Goal: Information Seeking & Learning: Learn about a topic

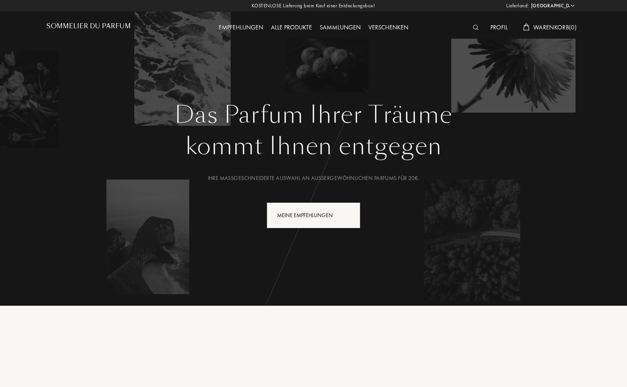
select select "DE"
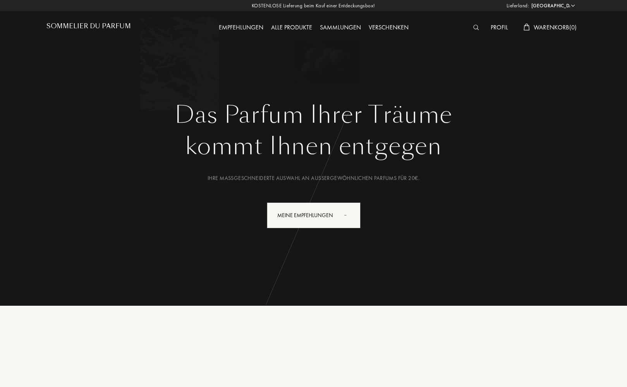
select select "DE"
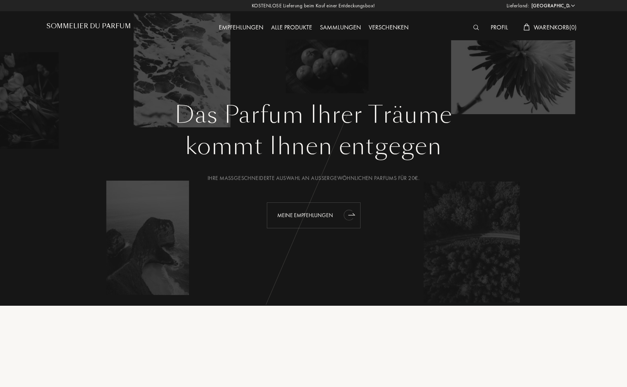
click at [309, 217] on div "Meine Empfehlungen" at bounding box center [314, 216] width 94 height 26
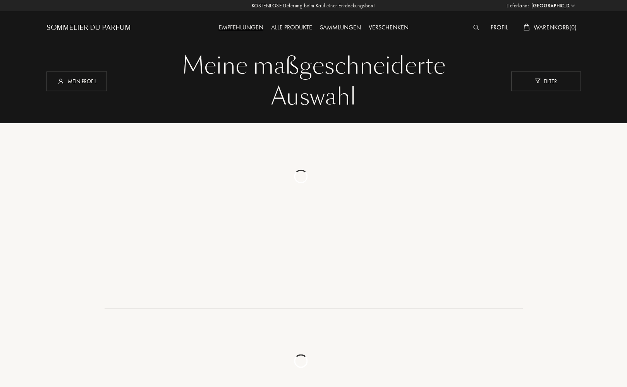
select select "DE"
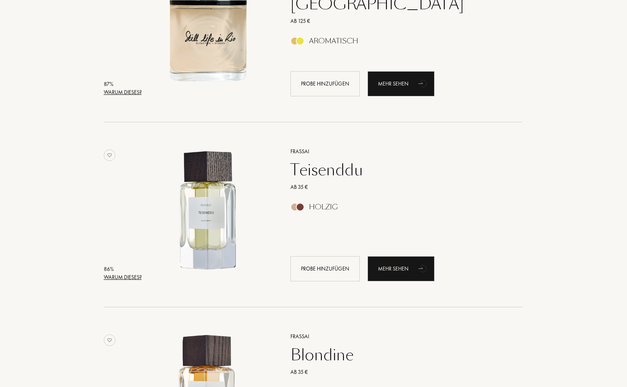
scroll to position [926, 1]
click at [297, 150] on div "Frassai" at bounding box center [398, 152] width 226 height 8
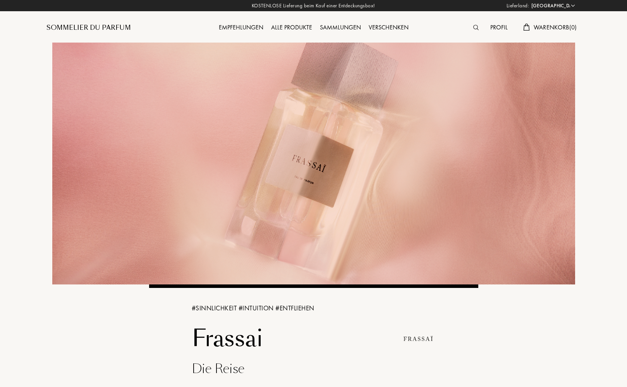
select select "DE"
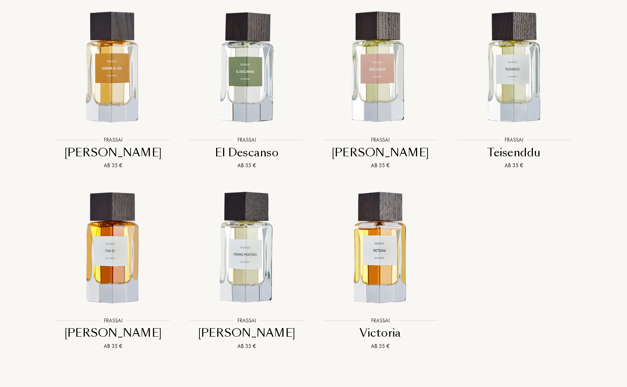
scroll to position [911, 0]
click at [244, 245] on img at bounding box center [247, 248] width 120 height 120
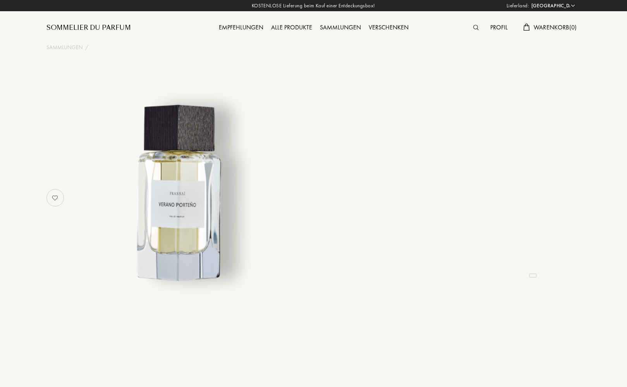
select select "DE"
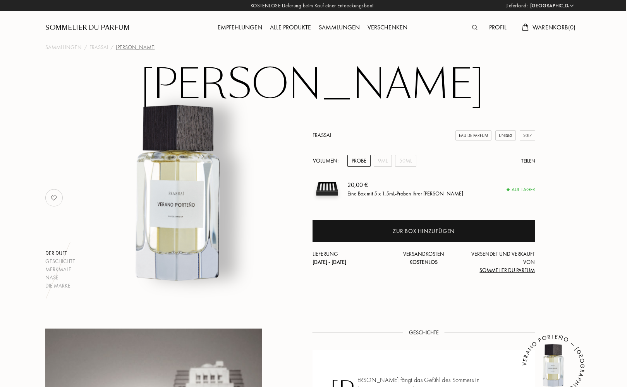
scroll to position [0, 1]
click at [473, 28] on img at bounding box center [474, 27] width 5 height 5
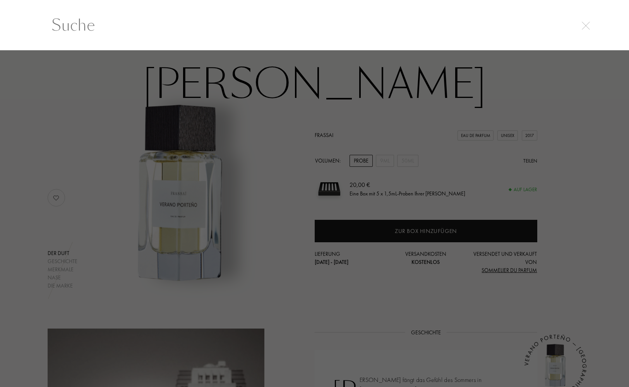
click at [585, 24] on img at bounding box center [586, 26] width 8 height 8
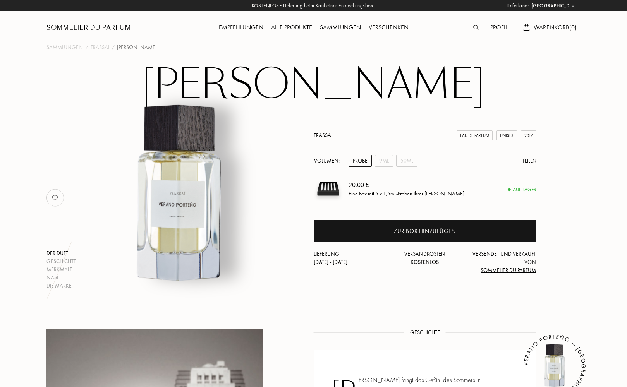
click at [473, 25] on img at bounding box center [475, 27] width 5 height 5
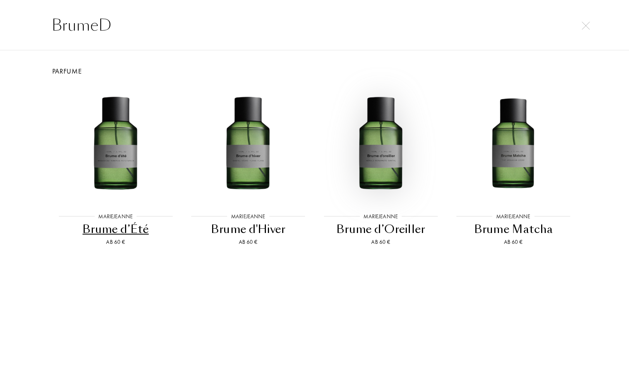
type input "BrumeD"
click at [380, 149] on img at bounding box center [380, 144] width 119 height 119
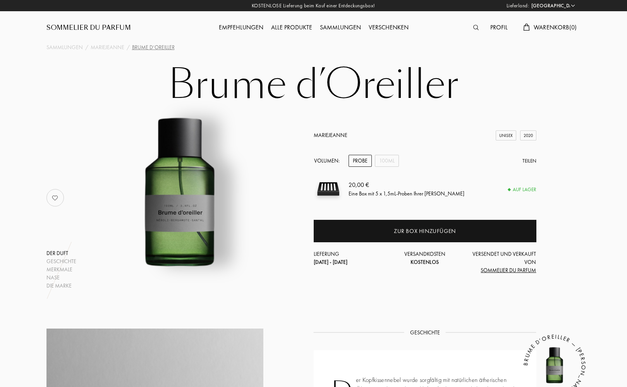
select select "DE"
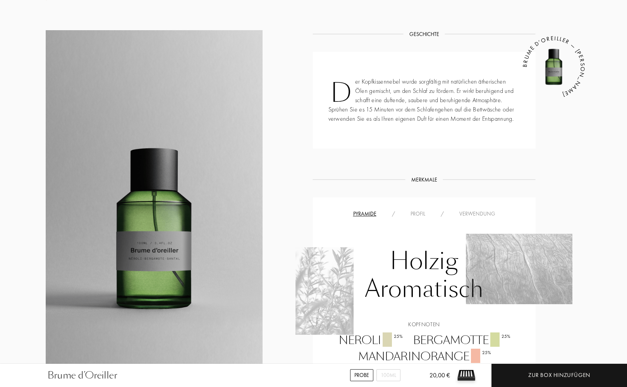
scroll to position [287, 1]
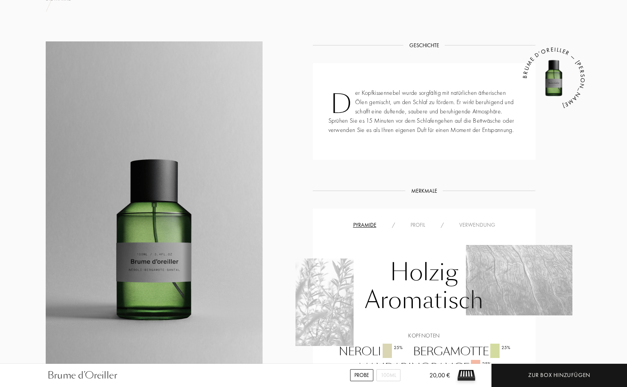
click at [417, 225] on div "Profil" at bounding box center [418, 225] width 30 height 8
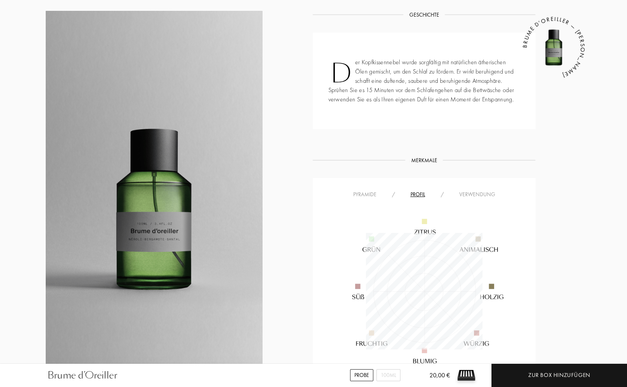
scroll to position [316, 1]
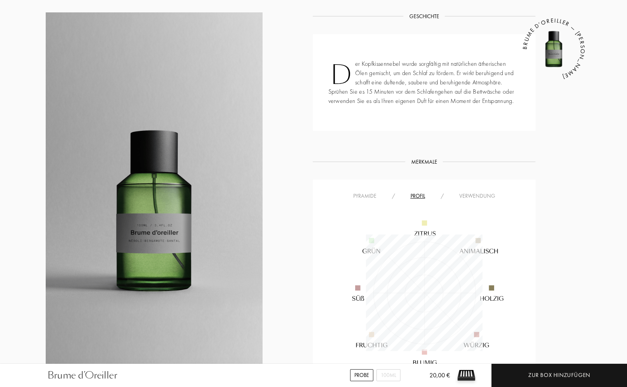
click at [489, 193] on div "Verwendung" at bounding box center [478, 196] width 52 height 8
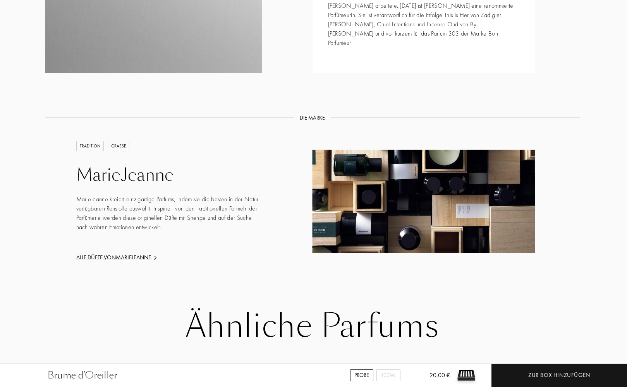
scroll to position [904, 1]
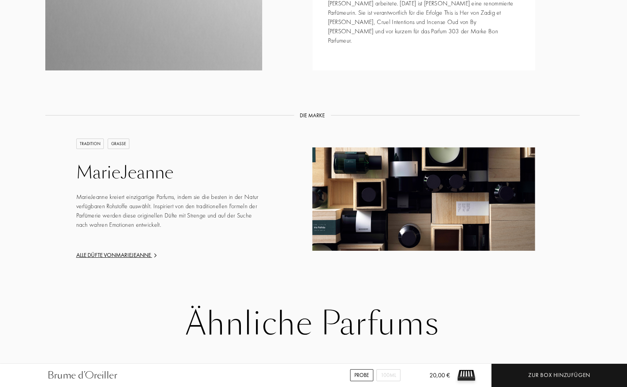
click at [120, 139] on div "GRASSE" at bounding box center [119, 144] width 22 height 10
drag, startPoint x: 87, startPoint y: 125, endPoint x: 93, endPoint y: 129, distance: 7.3
click at [87, 139] on div "TRADITION" at bounding box center [90, 144] width 28 height 10
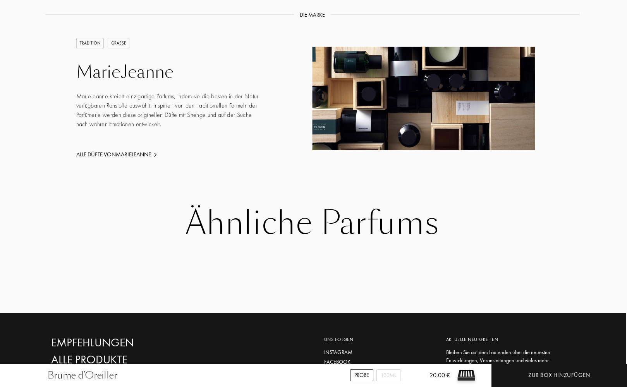
scroll to position [1006, 1]
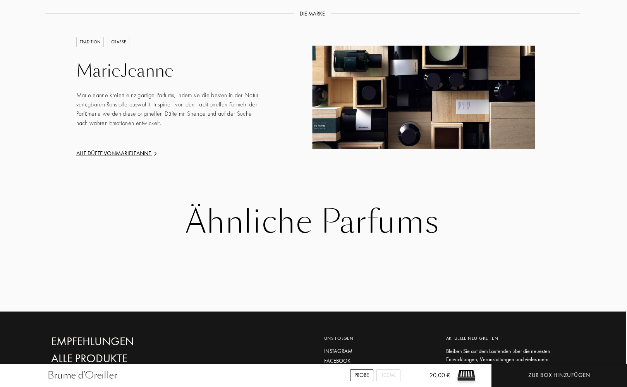
click at [117, 149] on div "Alle Düfte von MarieJeanne" at bounding box center [169, 153] width 186 height 9
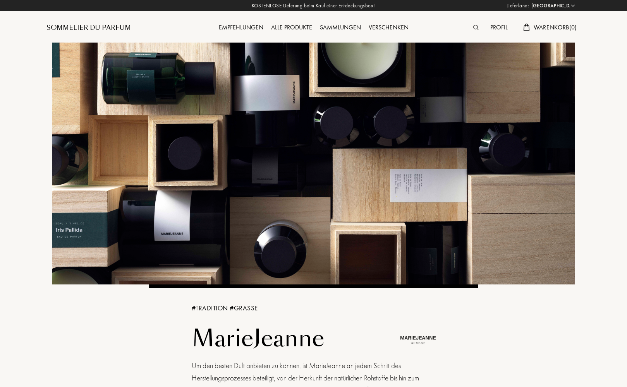
select select "DE"
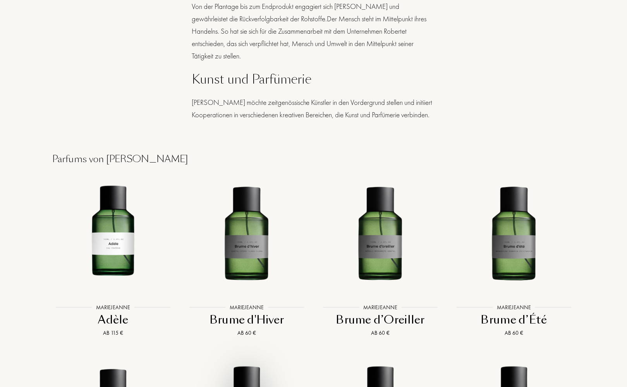
scroll to position [696, 0]
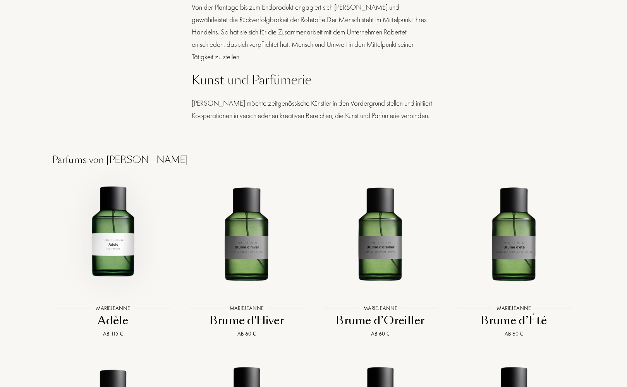
click at [116, 244] on img at bounding box center [113, 235] width 120 height 120
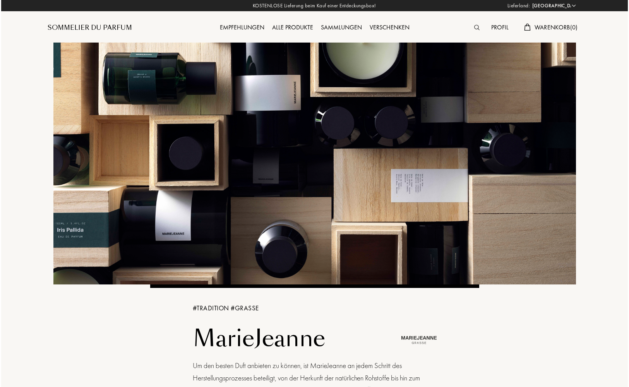
scroll to position [0, 0]
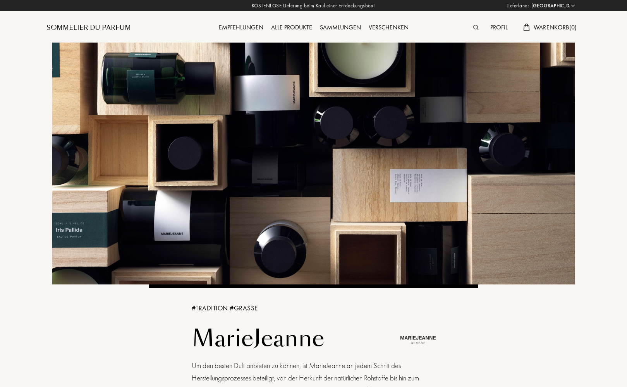
click at [473, 27] on img at bounding box center [475, 27] width 5 height 5
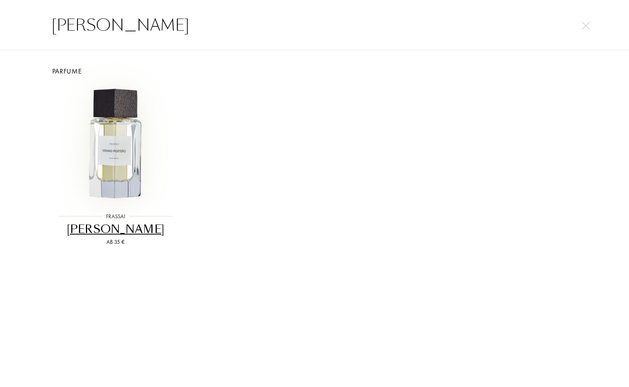
type input "Verano Porteno"
click at [116, 146] on img at bounding box center [115, 144] width 119 height 119
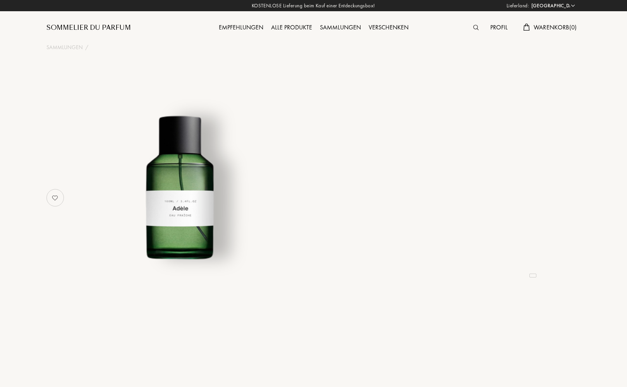
select select "DE"
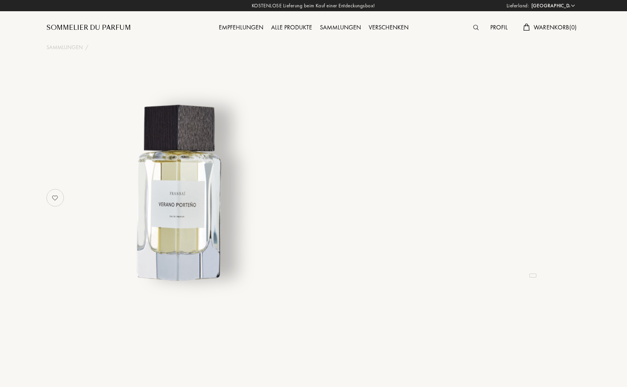
select select "DE"
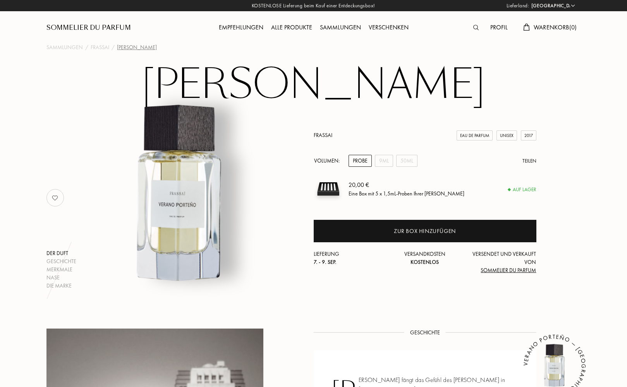
scroll to position [0, 0]
